Goal: Browse casually

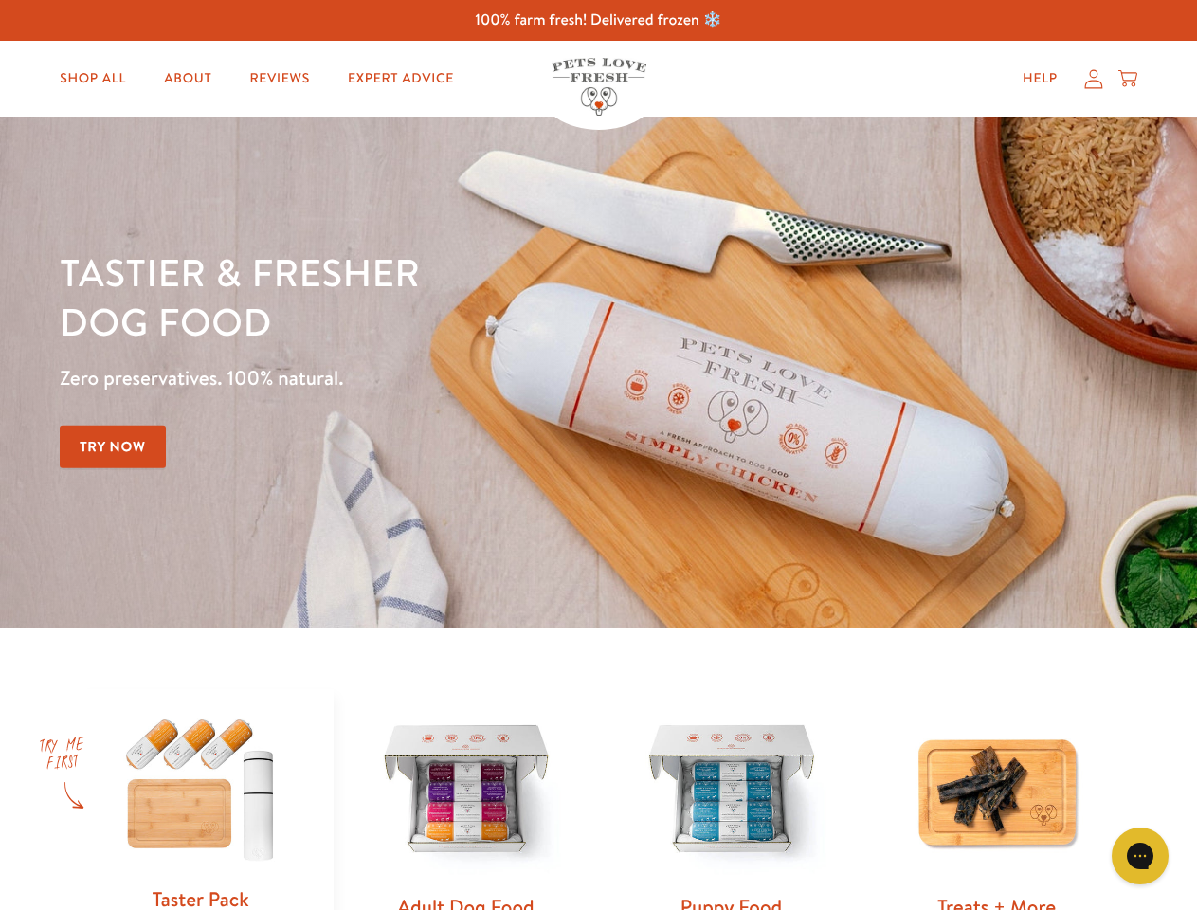
click at [598, 455] on div "Tastier & fresher dog food Zero preservatives. 100% natural. Try Now" at bounding box center [419, 372] width 718 height 250
click at [1140, 856] on icon "Gorgias live chat" at bounding box center [1140, 855] width 18 height 18
